Goal: Navigation & Orientation: Understand site structure

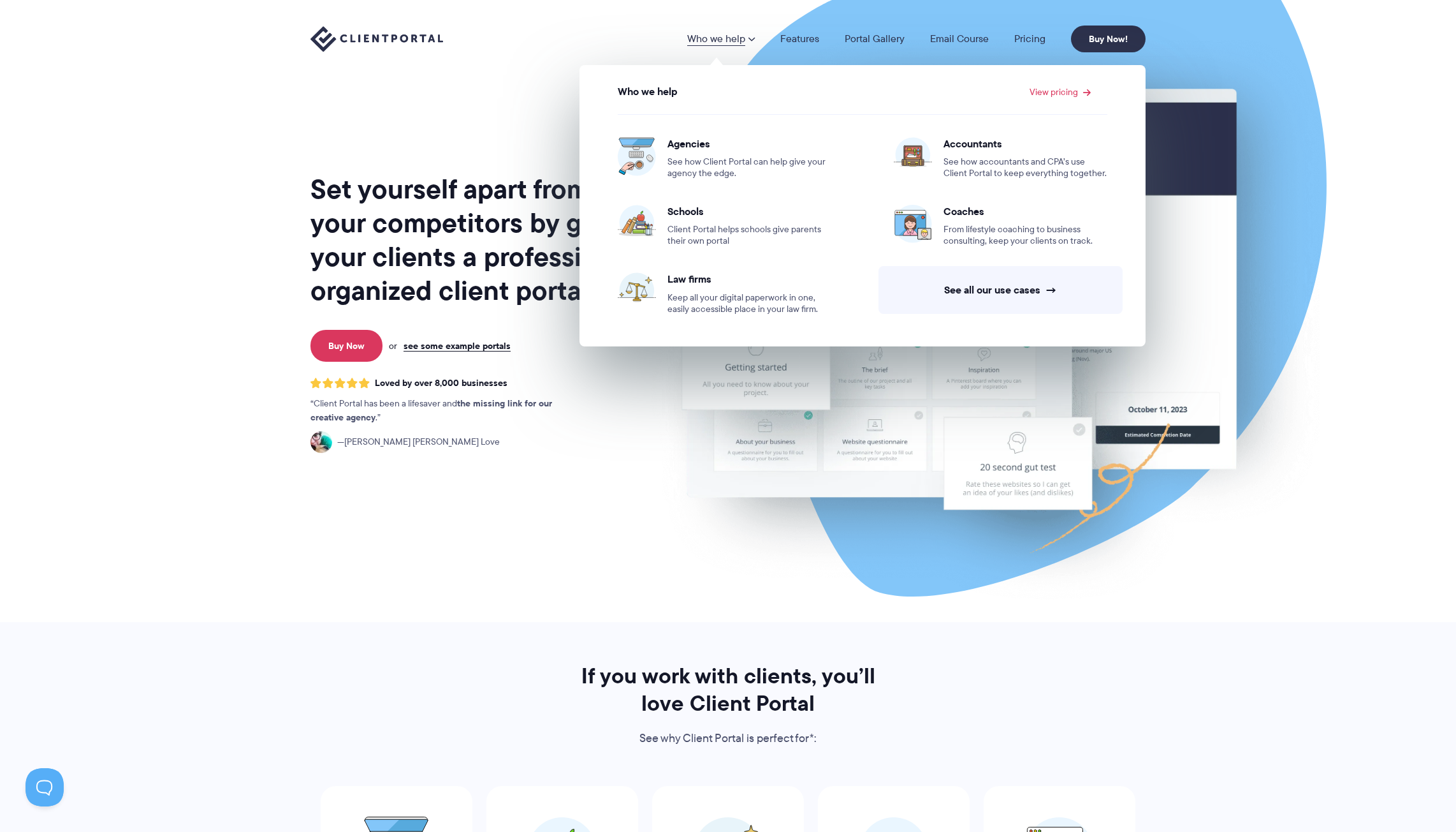
click at [711, 42] on link "Who we help" at bounding box center [721, 39] width 68 height 10
click at [1007, 284] on link "See all our use cases →" at bounding box center [1000, 290] width 244 height 48
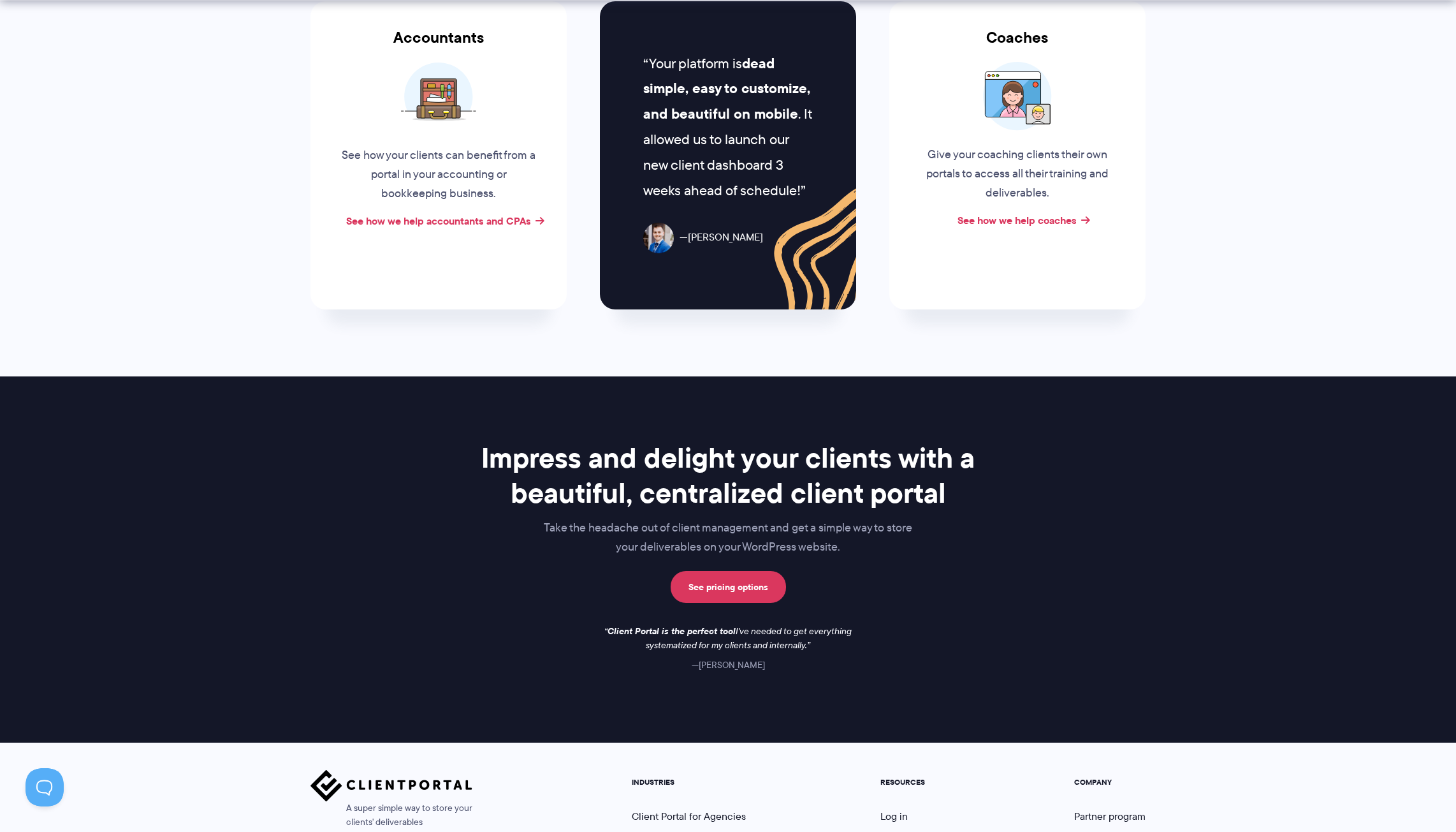
scroll to position [797, 0]
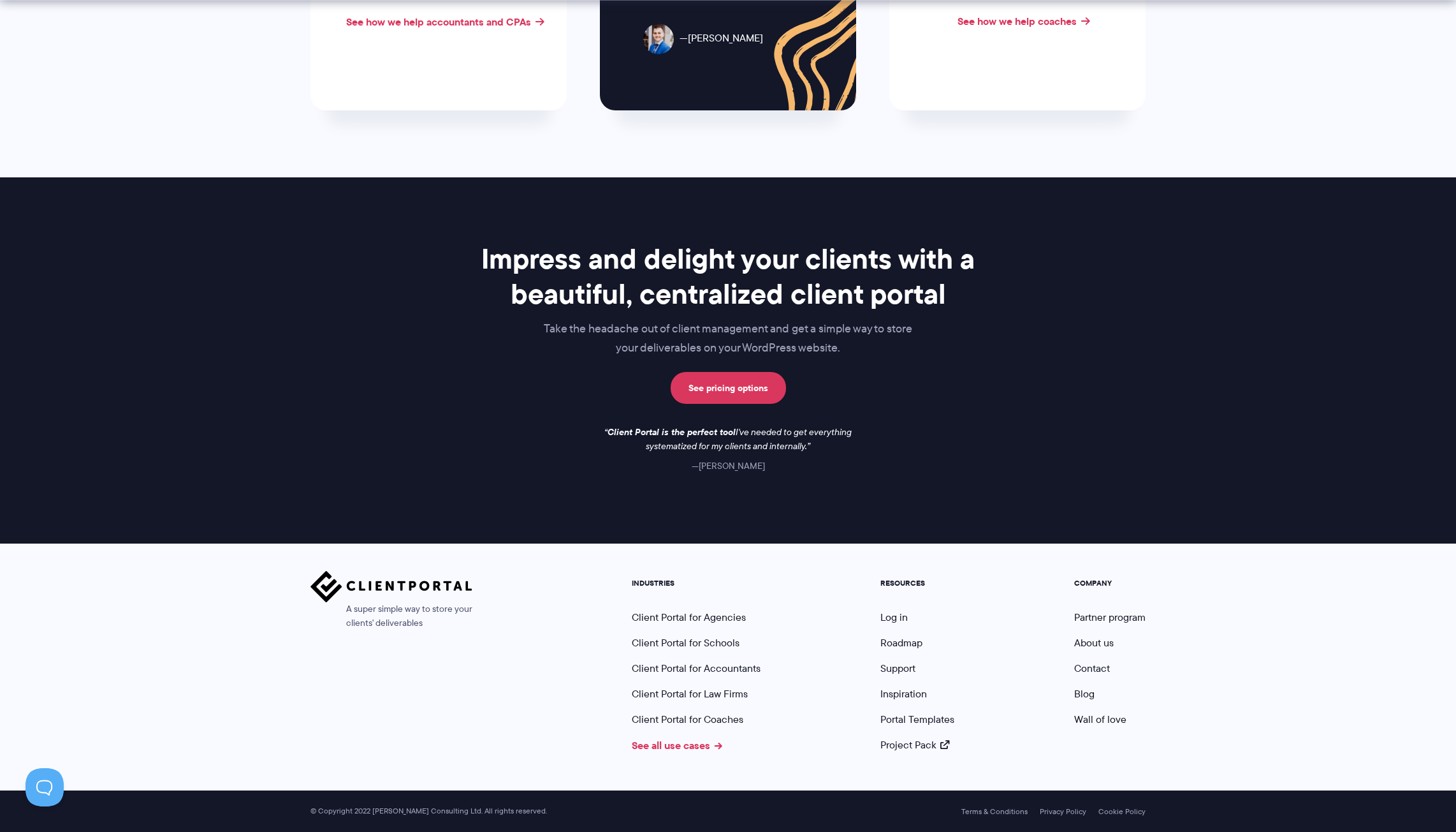
click at [690, 740] on link "See all use cases" at bounding box center [678, 745] width 91 height 15
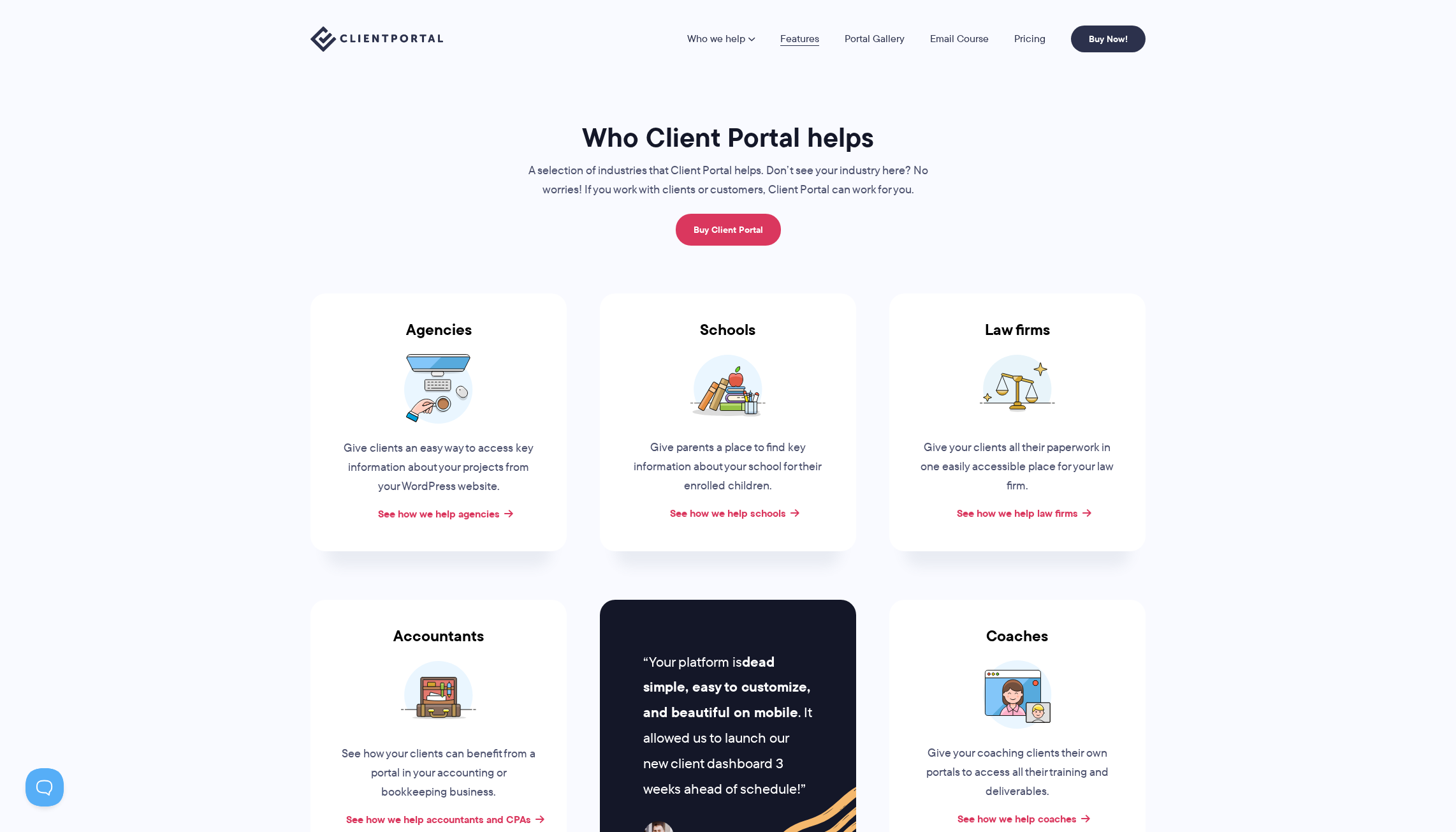
click at [787, 35] on link "Features" at bounding box center [800, 39] width 39 height 10
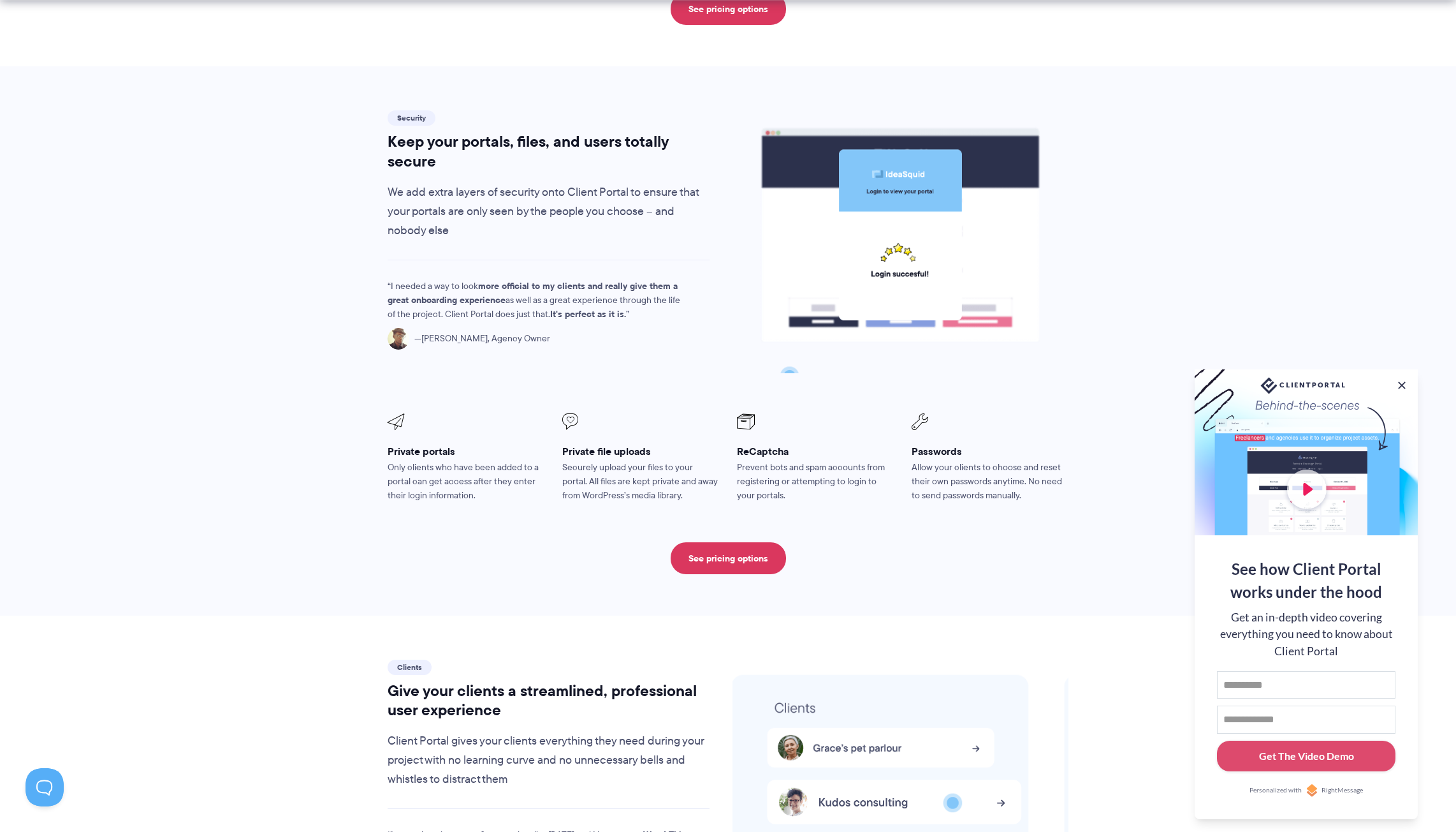
scroll to position [2126, 0]
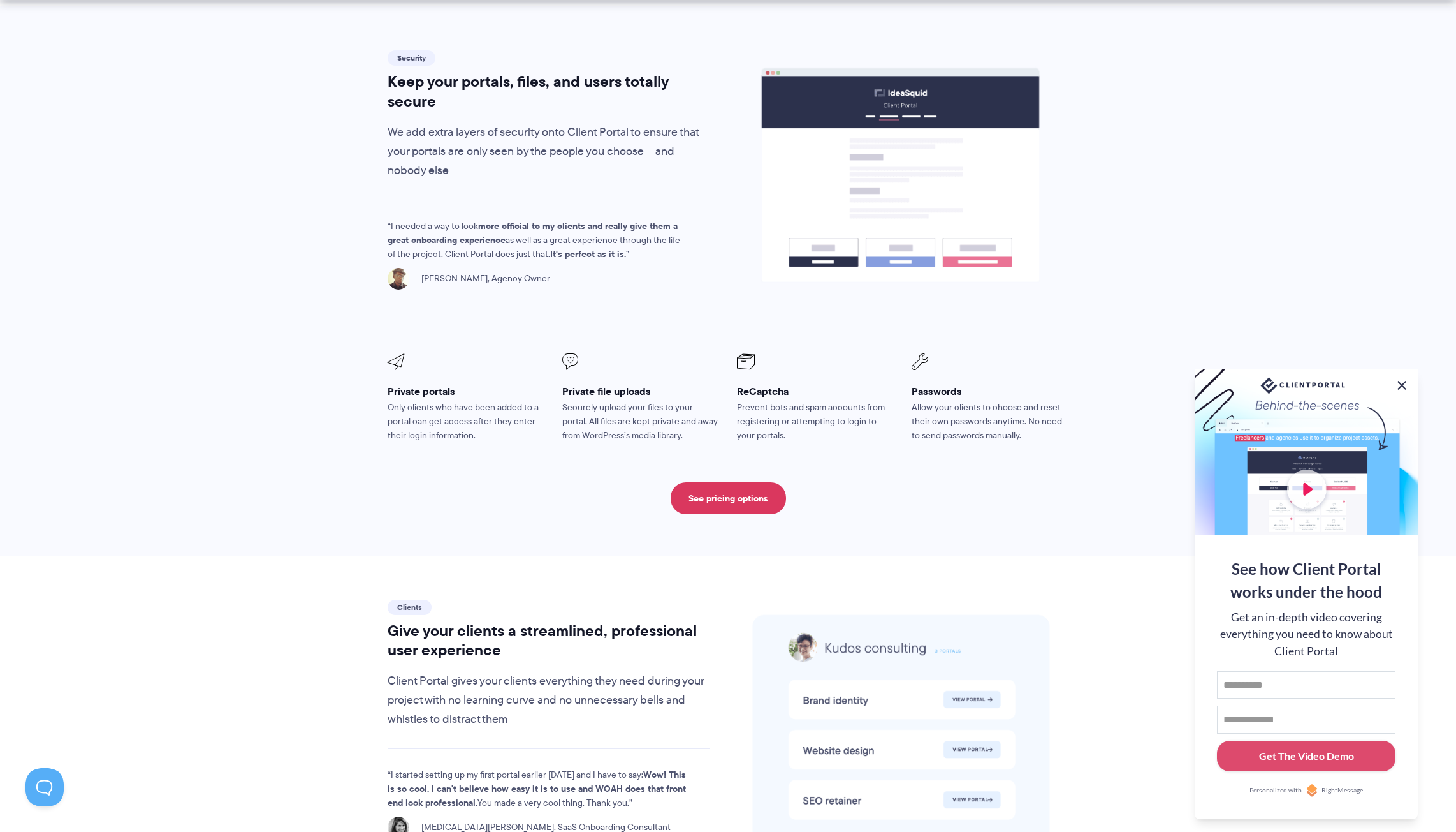
click at [1400, 382] on button at bounding box center [1402, 385] width 15 height 15
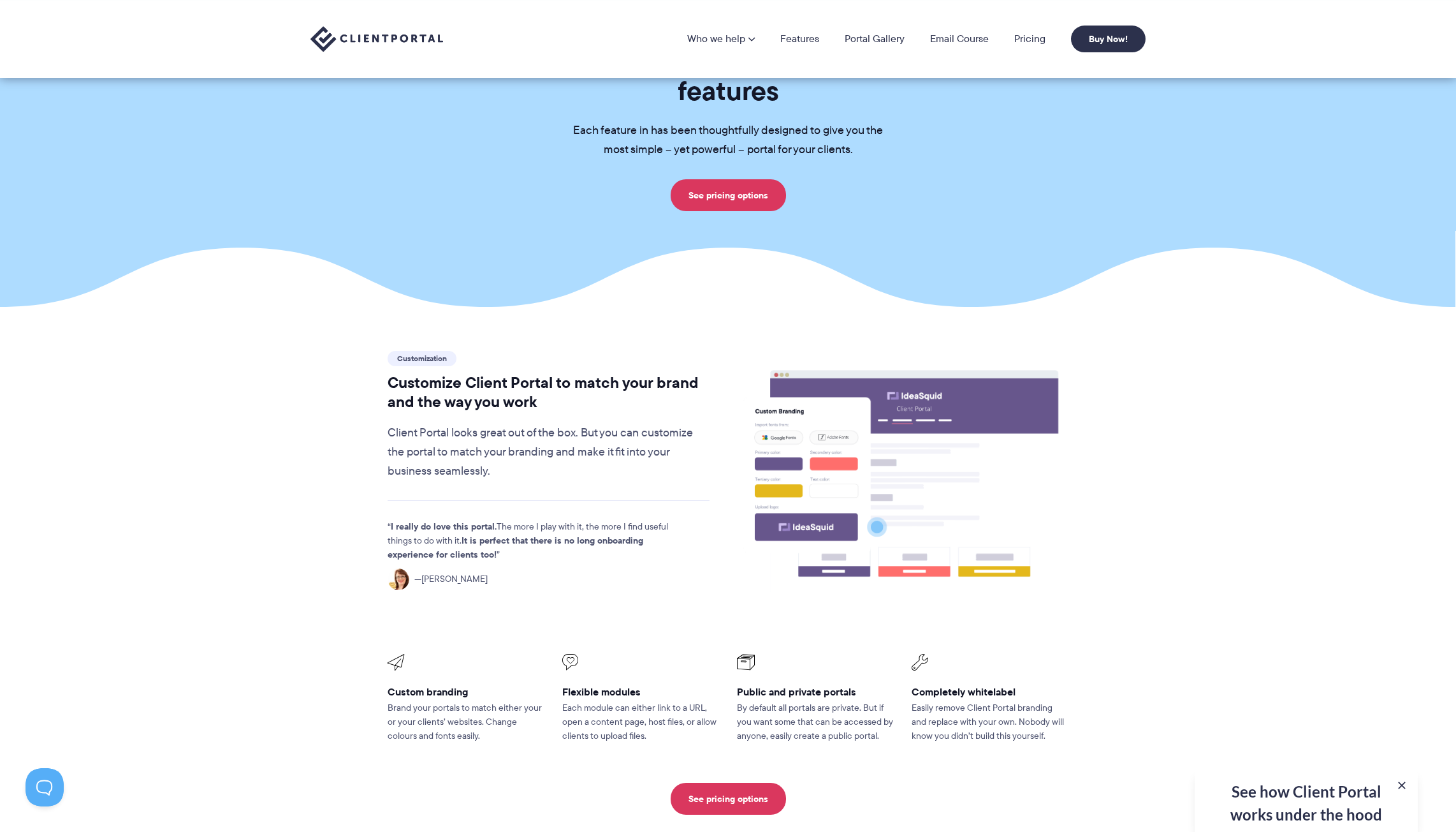
scroll to position [0, 0]
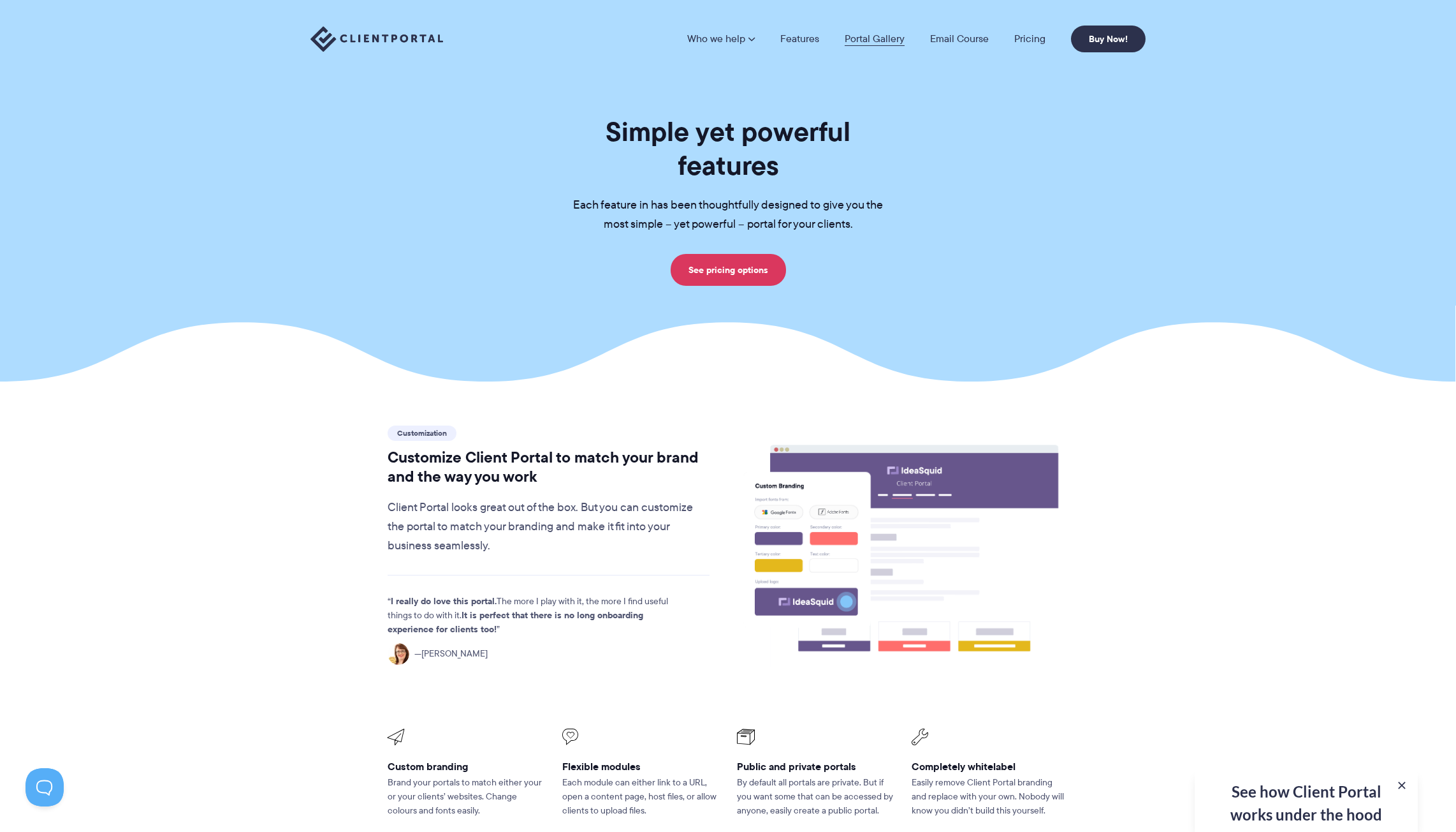
click at [875, 39] on link "Portal Gallery" at bounding box center [875, 39] width 60 height 10
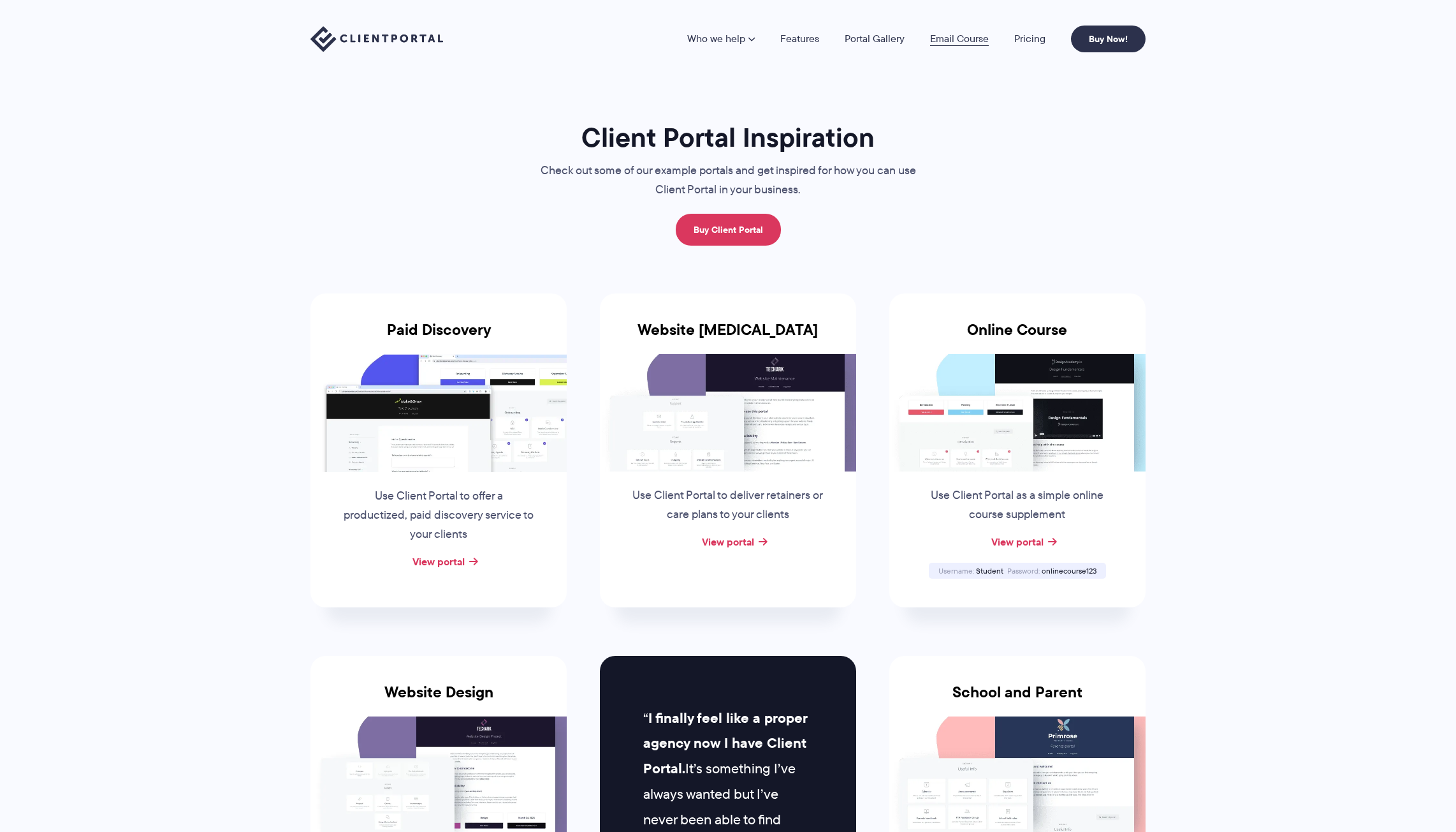
click at [939, 42] on link "Email Course" at bounding box center [959, 39] width 59 height 10
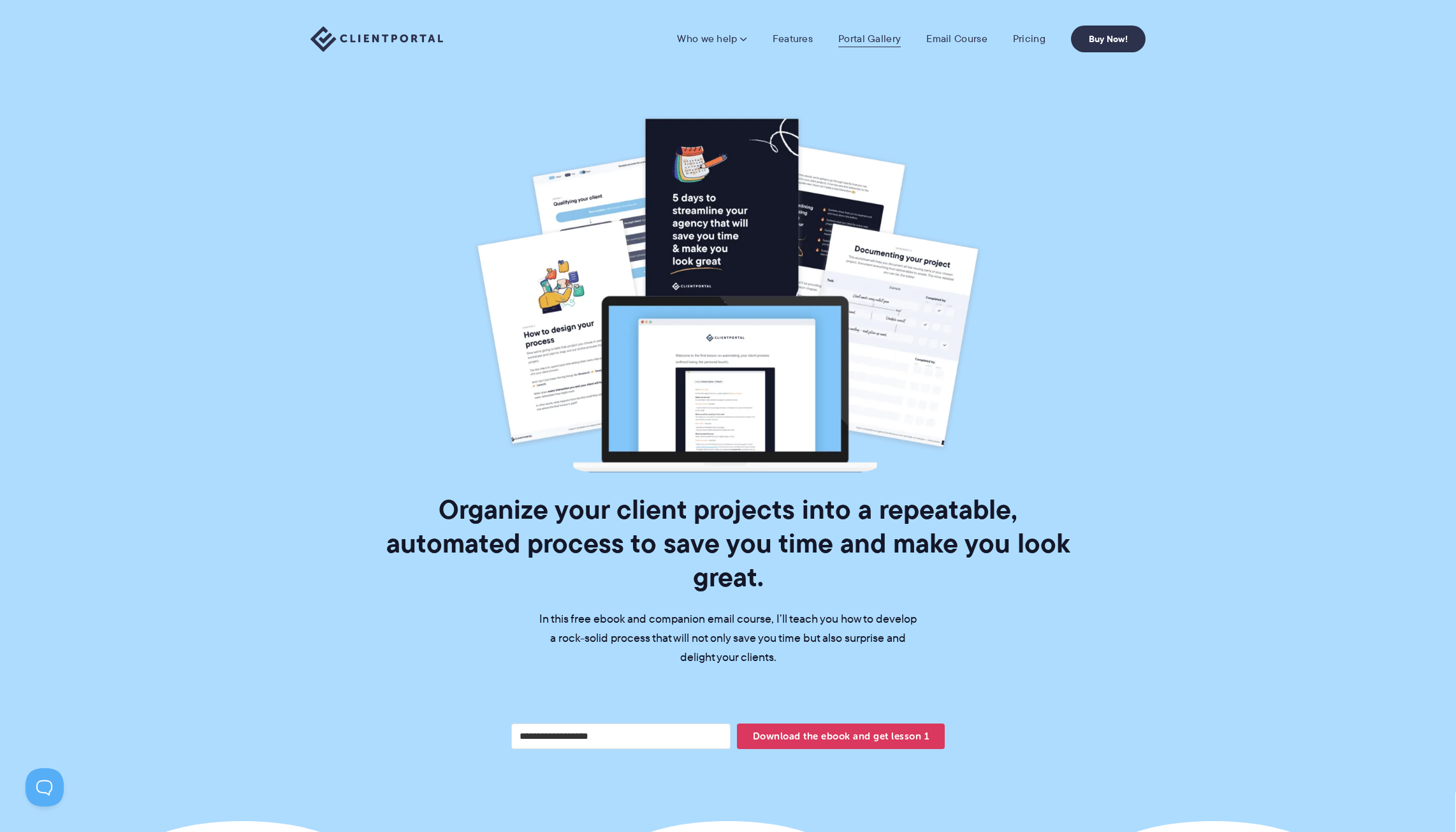
click at [867, 35] on link "Portal Gallery" at bounding box center [869, 39] width 62 height 13
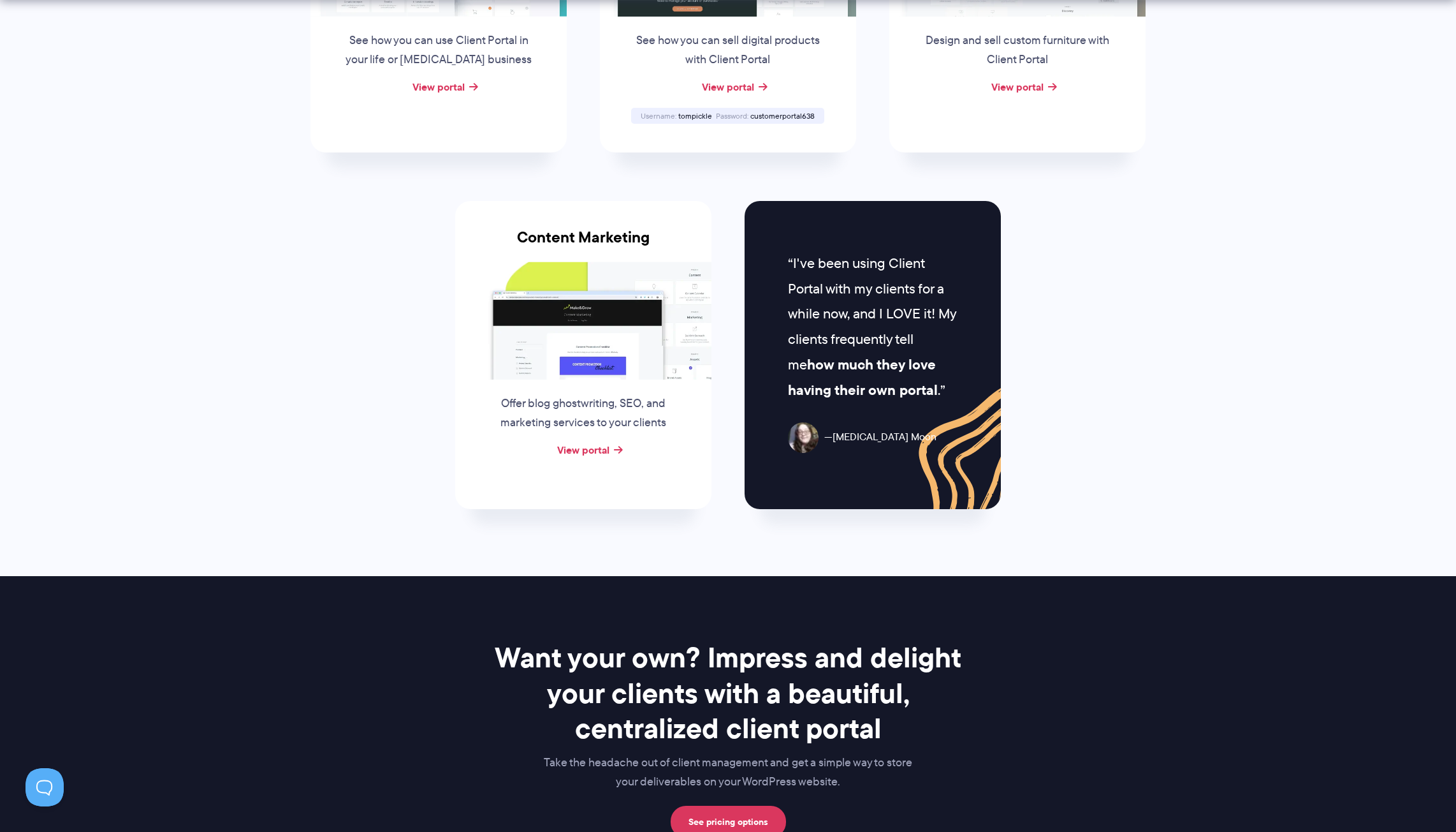
scroll to position [1191, 0]
